Goal: Task Accomplishment & Management: Use online tool/utility

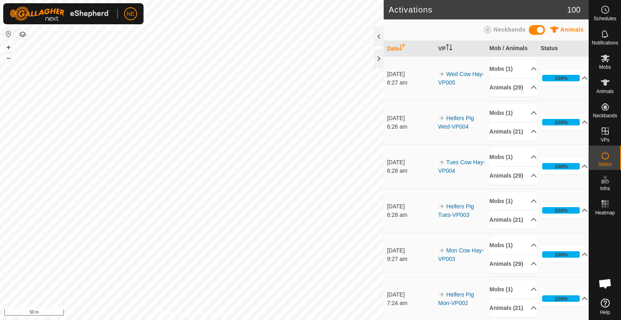
click at [131, 0] on html "NE Schedules Notifications Mobs Animals Neckbands VPs Status Infra Heatmap Help…" at bounding box center [310, 160] width 621 height 320
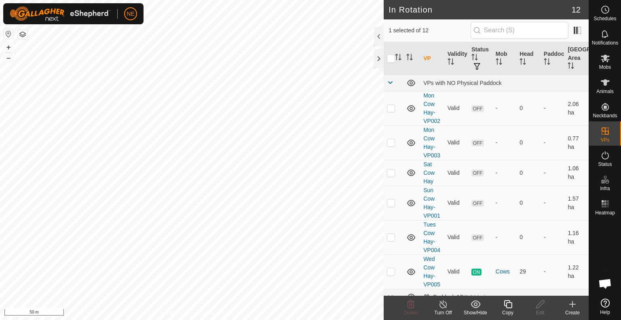
click at [508, 301] on icon at bounding box center [508, 304] width 10 height 10
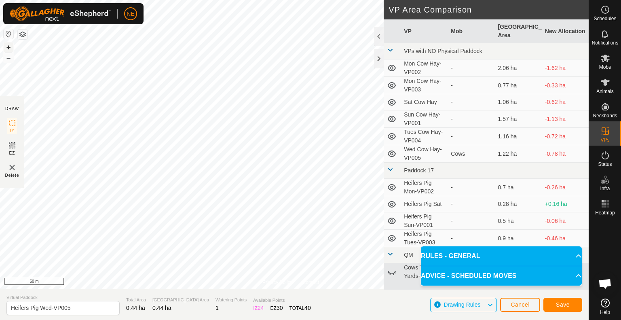
click at [9, 48] on button "+" at bounding box center [9, 47] width 10 height 10
click at [571, 303] on button "Save" at bounding box center [562, 304] width 39 height 14
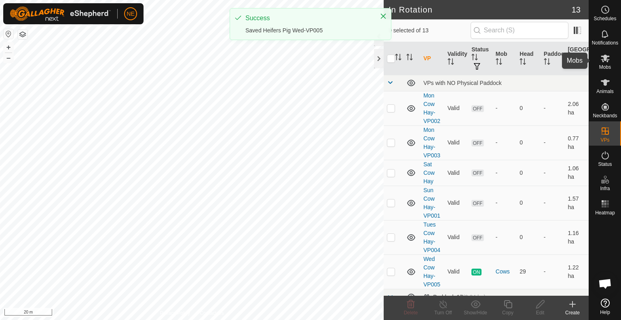
click at [603, 69] on span "Mobs" at bounding box center [605, 67] width 12 height 5
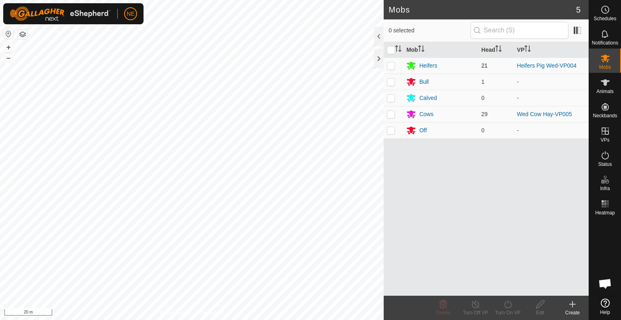
click at [387, 64] on p-checkbox at bounding box center [391, 65] width 8 height 6
checkbox input "true"
click at [506, 305] on icon at bounding box center [508, 304] width 10 height 10
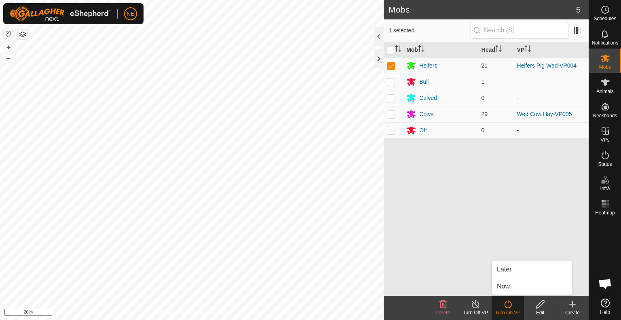
click at [505, 296] on div "Turn On VP" at bounding box center [507, 307] width 32 height 24
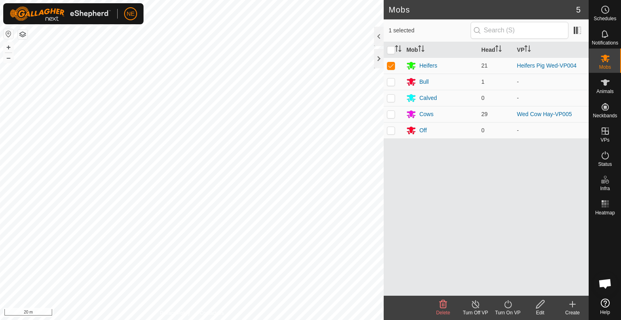
click at [510, 310] on div "Turn On VP" at bounding box center [507, 312] width 32 height 7
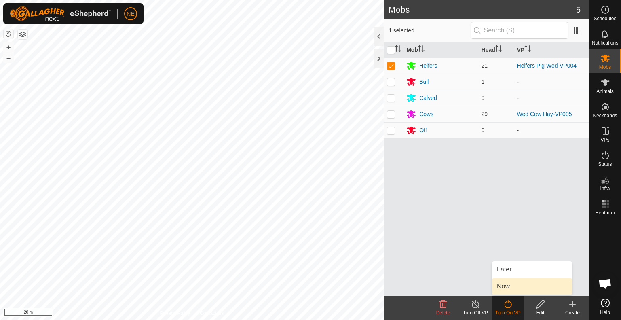
click at [510, 294] on link "Now" at bounding box center [532, 286] width 80 height 16
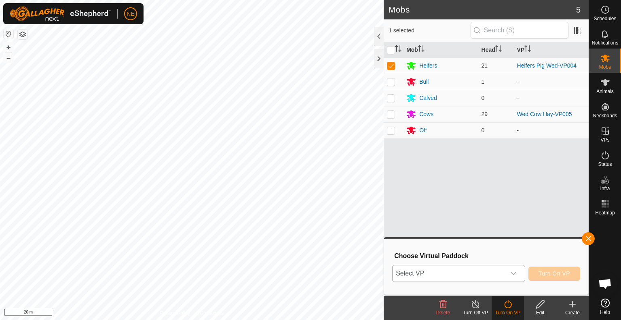
click at [516, 274] on icon "dropdown trigger" at bounding box center [513, 273] width 6 height 6
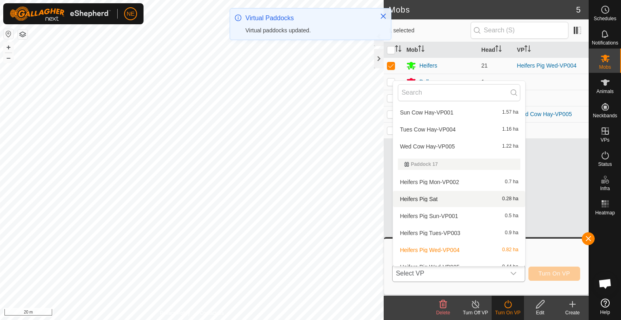
scroll to position [86, 0]
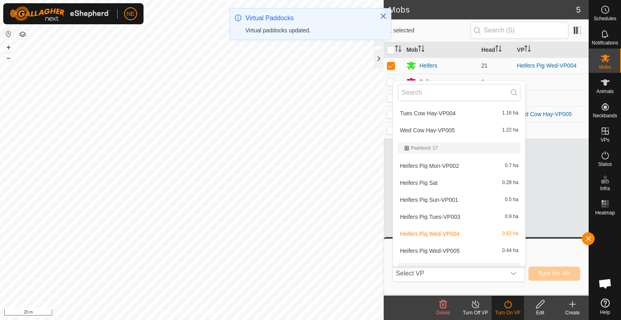
click at [474, 252] on li "Heifers Pig Wed-VP005 0.44 ha" at bounding box center [459, 250] width 132 height 16
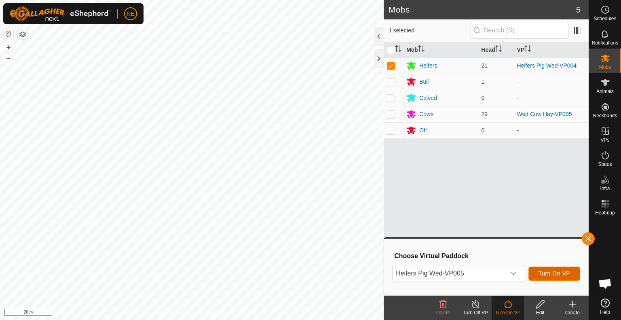
click at [546, 274] on span "Turn On VP" at bounding box center [554, 273] width 32 height 6
